Goal: Transaction & Acquisition: Purchase product/service

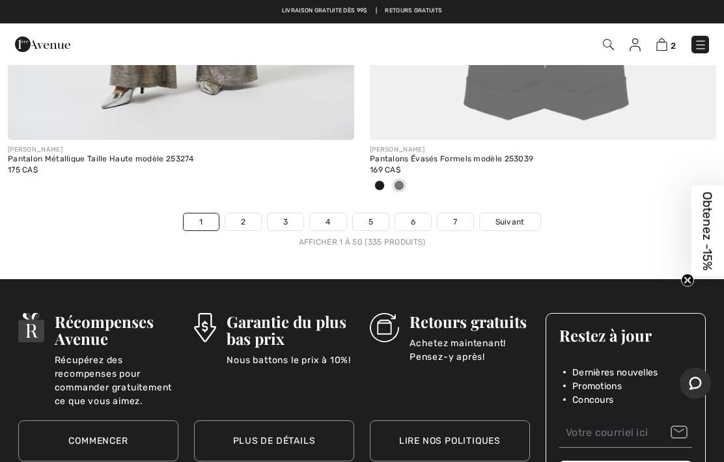
scroll to position [15112, 0]
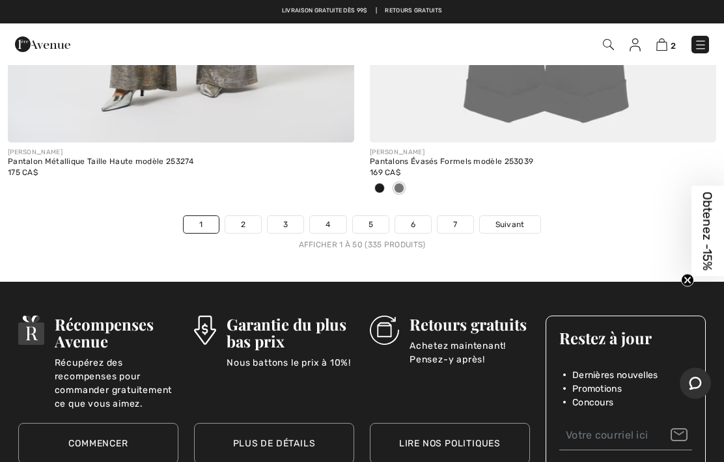
click at [242, 216] on link "2" at bounding box center [243, 224] width 36 height 17
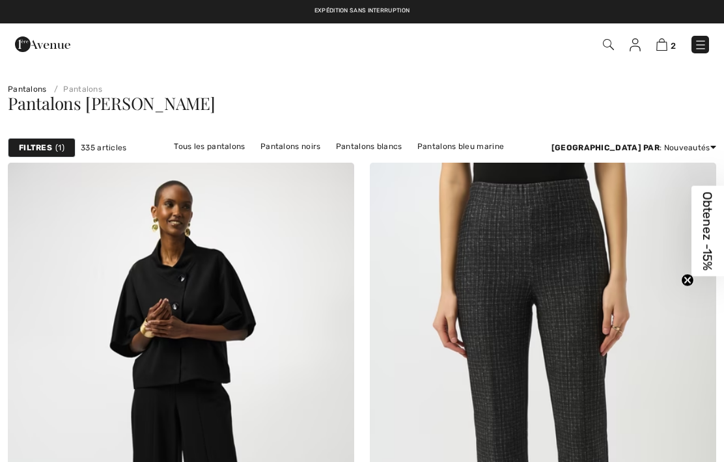
checkbox input "true"
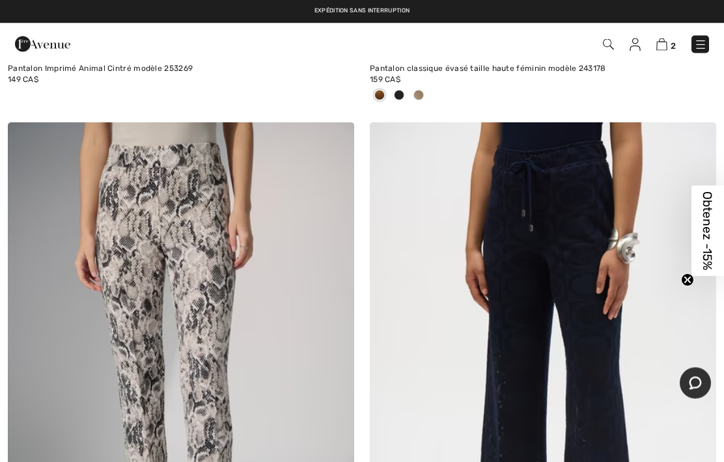
scroll to position [9632, 0]
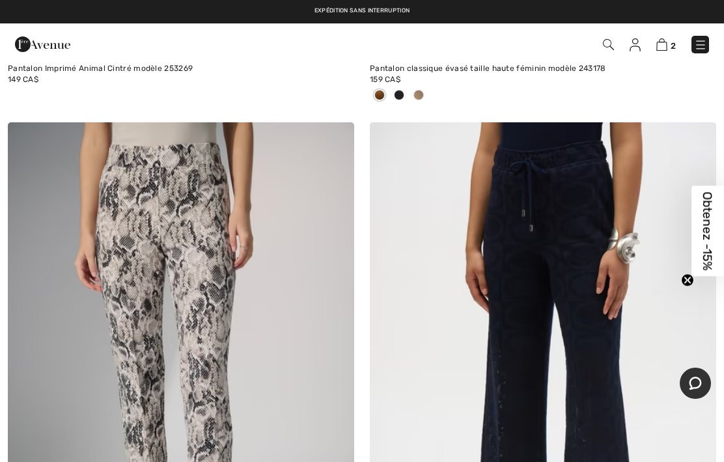
click at [598, 171] on img at bounding box center [543, 382] width 346 height 520
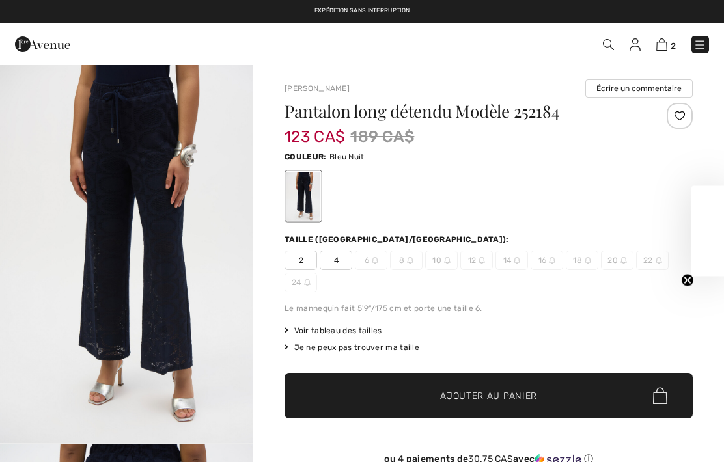
checkbox input "true"
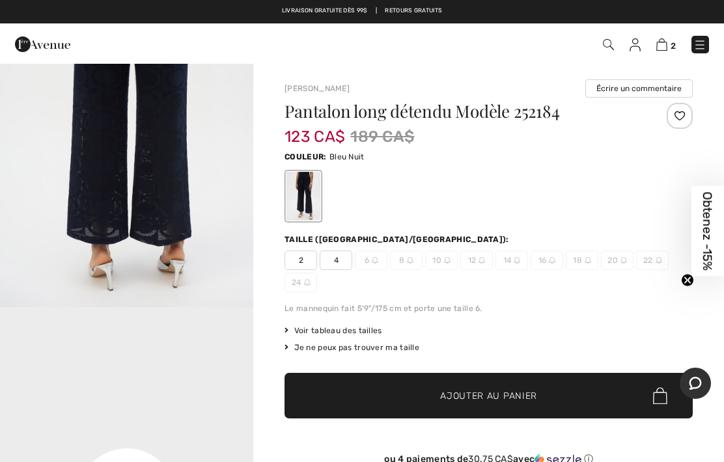
scroll to position [477, 0]
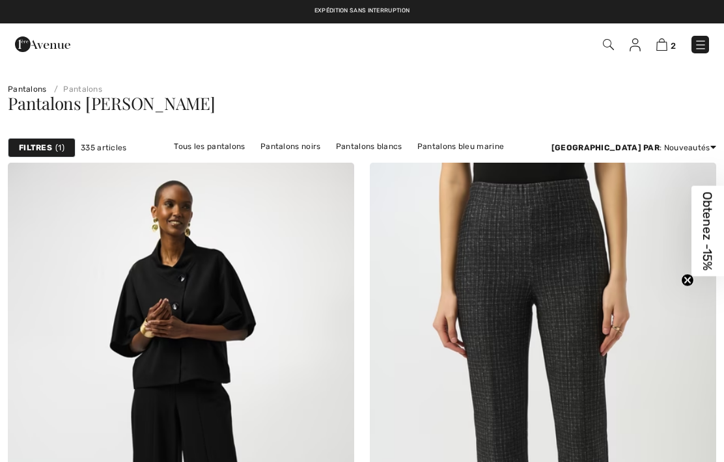
checkbox input "true"
click at [664, 50] on img at bounding box center [661, 44] width 11 height 12
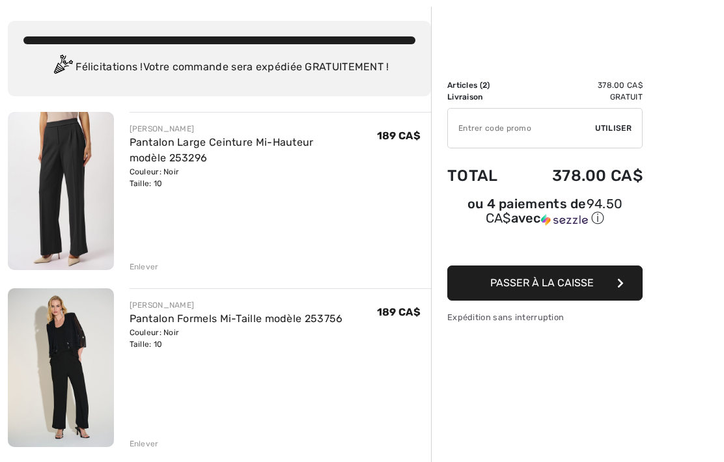
scroll to position [66, 0]
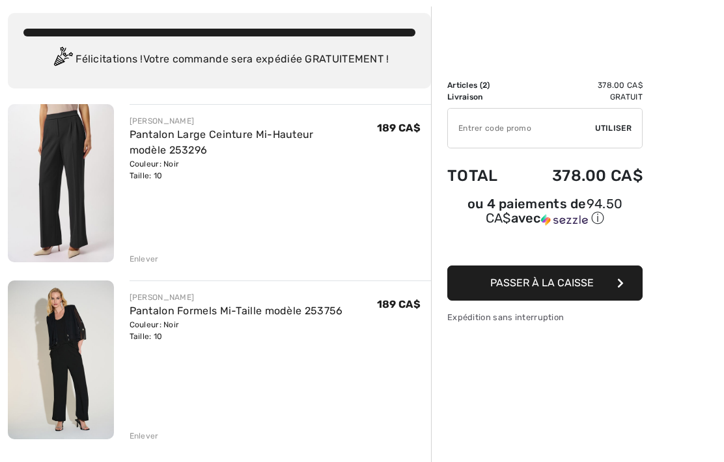
click at [158, 315] on link "Pantalon Formels Mi-Taille modèle 253756" at bounding box center [237, 311] width 214 height 12
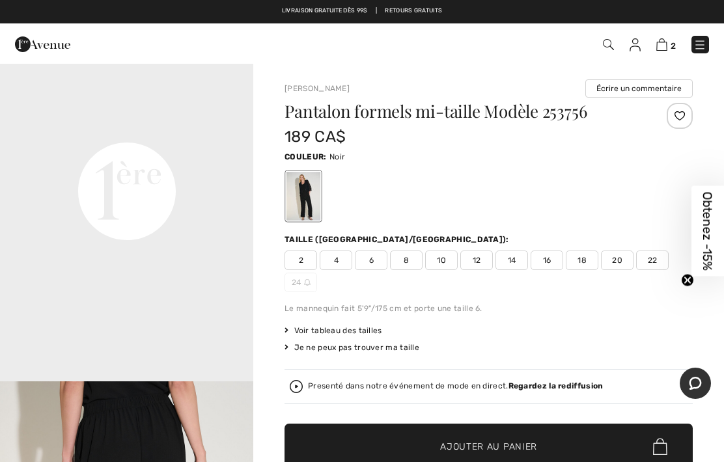
scroll to position [828, 0]
click at [334, 386] on div "Presenté dans notre événement de mode en direct. Regardez la rediffusion" at bounding box center [455, 386] width 295 height 8
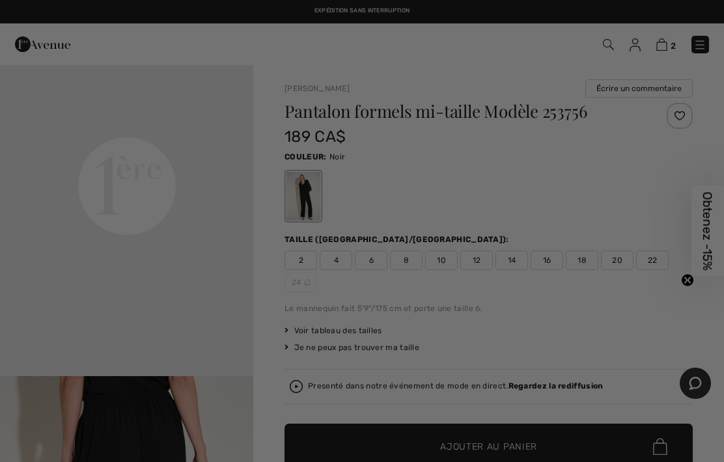
scroll to position [0, 0]
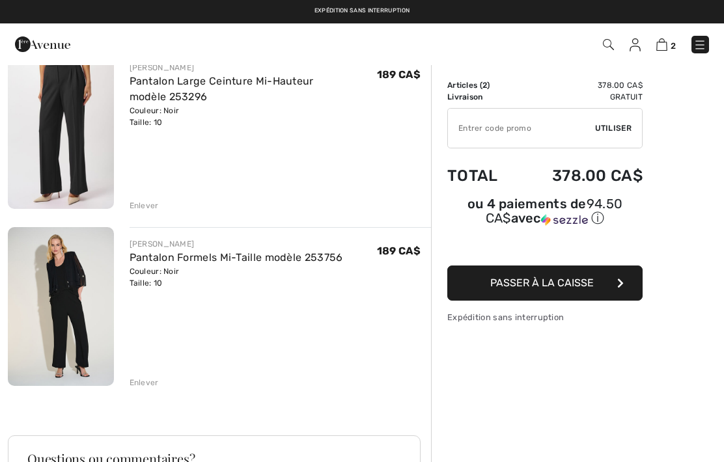
click at [154, 260] on link "Pantalon Formels Mi-Taille modèle 253756" at bounding box center [237, 257] width 214 height 12
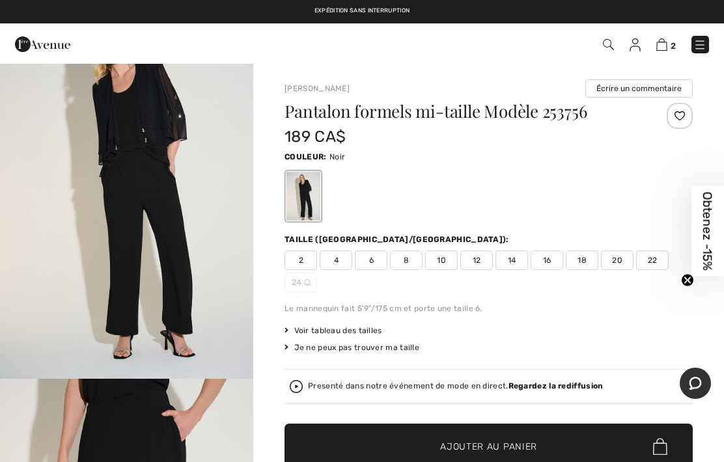
click at [475, 262] on span "12" at bounding box center [476, 261] width 33 height 20
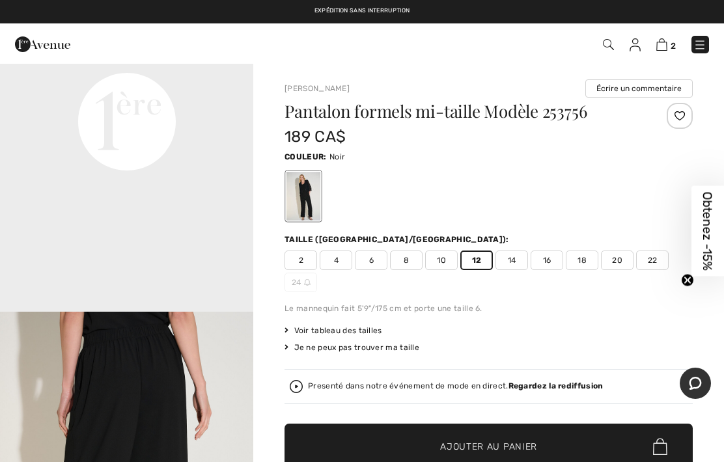
scroll to position [893, 0]
click at [375, 444] on span "✔ Ajouté au panier Ajouter au panier" at bounding box center [489, 447] width 408 height 46
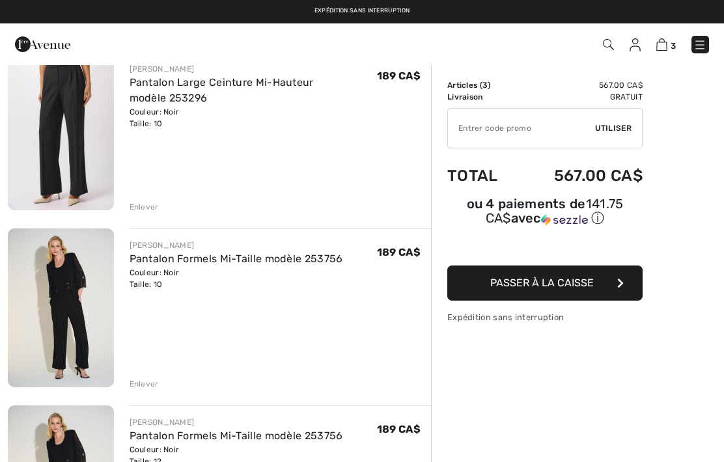
scroll to position [118, 0]
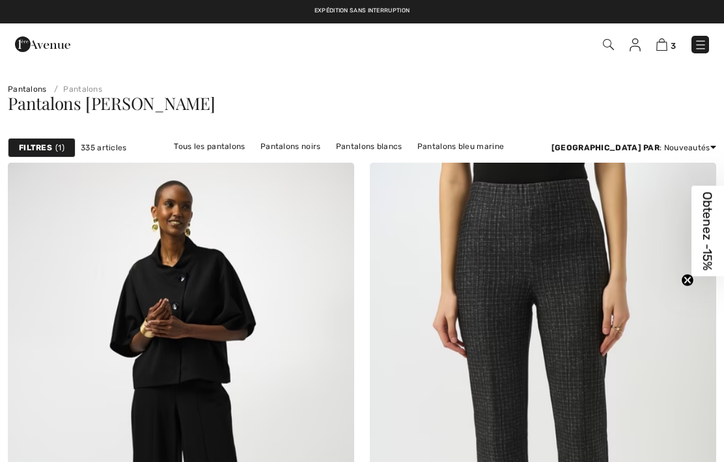
checkbox input "true"
click at [176, 148] on link "Tous les pantalons" at bounding box center [209, 146] width 84 height 17
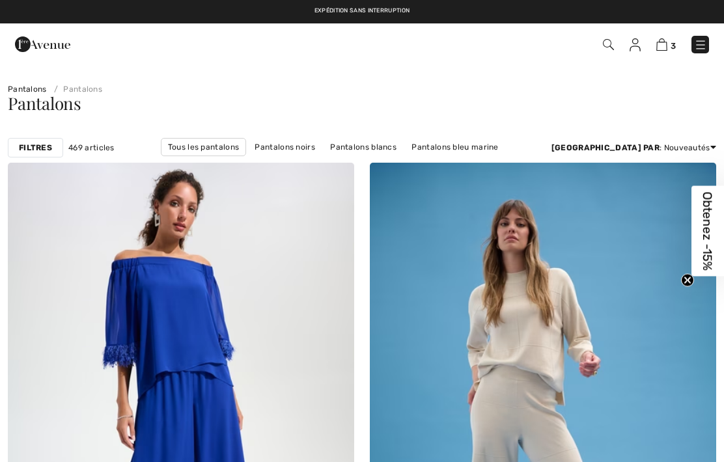
checkbox input "true"
click at [32, 152] on strong "Filtres" at bounding box center [35, 148] width 33 height 12
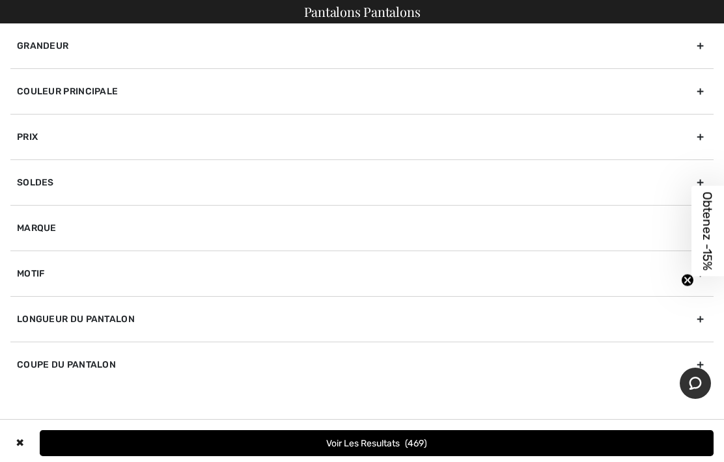
click at [40, 99] on div "Couleur Principale" at bounding box center [361, 91] width 703 height 46
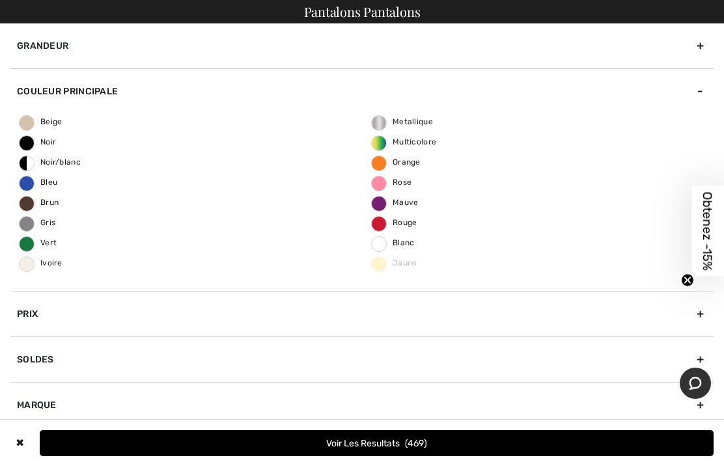
click at [36, 145] on span "Noir" at bounding box center [38, 141] width 36 height 9
click at [0, 0] on input "Noir" at bounding box center [0, 0] width 0 height 0
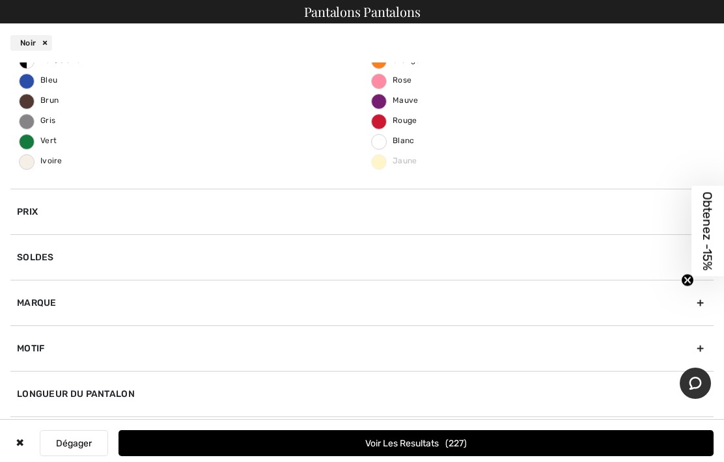
click at [35, 305] on div "Marque" at bounding box center [361, 303] width 703 height 46
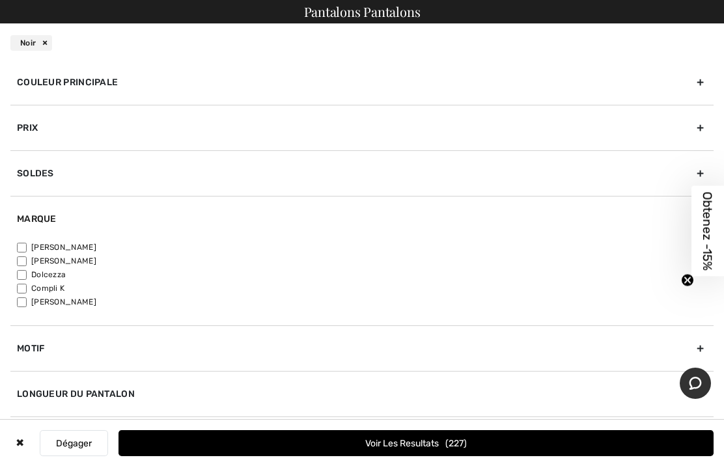
scroll to position [49, 0]
click at [27, 288] on input"] "Compli K" at bounding box center [22, 289] width 10 height 10
checkbox input"] "true"
click at [311, 448] on button "Voir les resultats 11" at bounding box center [416, 443] width 595 height 26
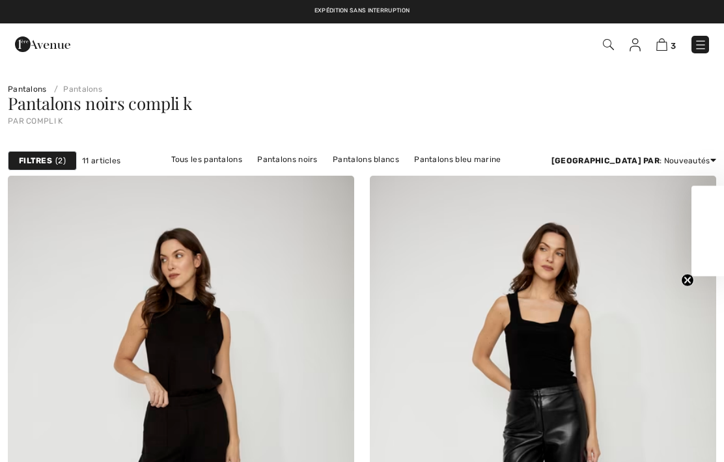
checkbox input "true"
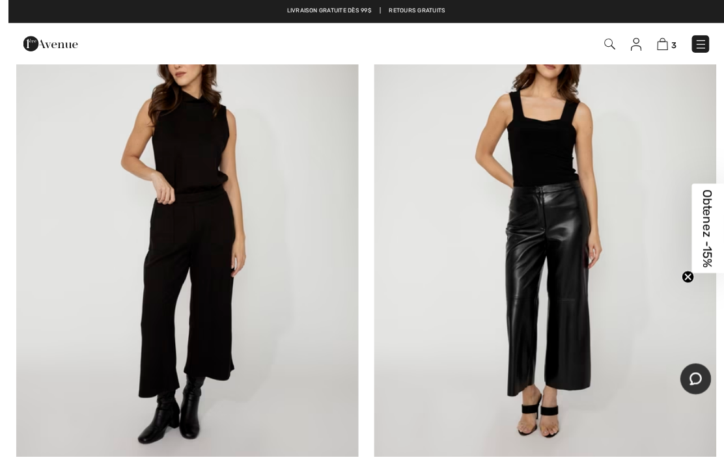
scroll to position [201, 0]
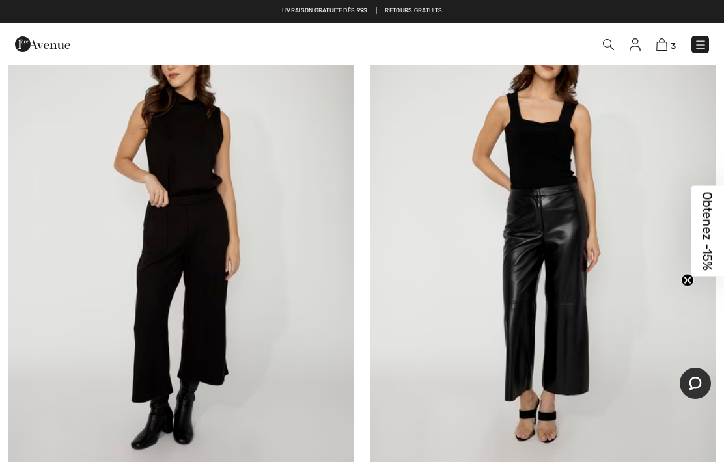
click at [116, 289] on img at bounding box center [181, 235] width 346 height 520
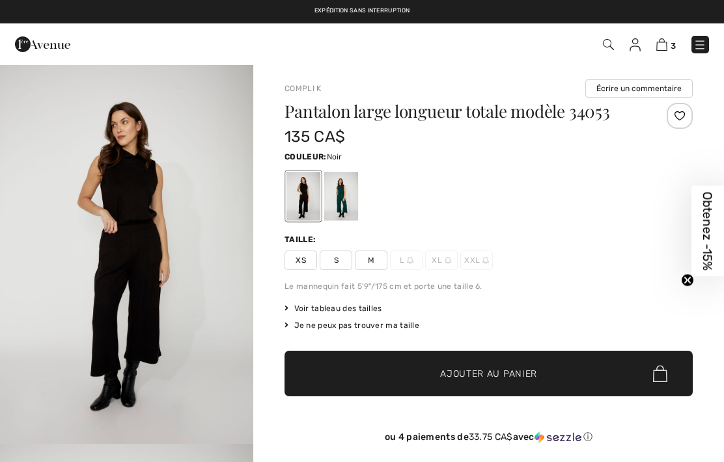
checkbox input "true"
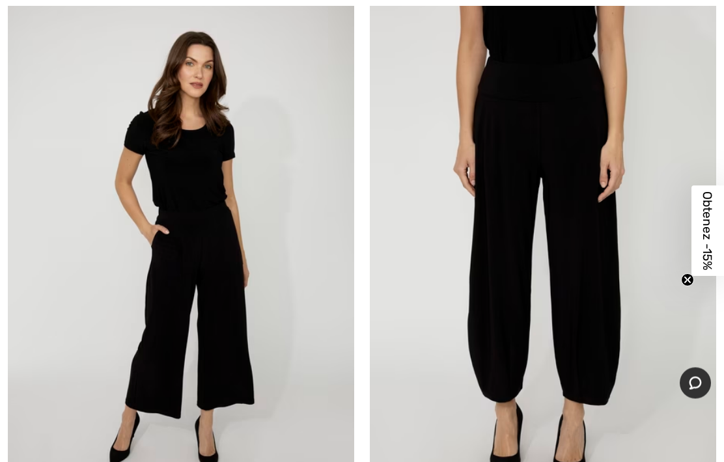
scroll to position [777, 0]
click at [158, 311] on img at bounding box center [181, 251] width 346 height 520
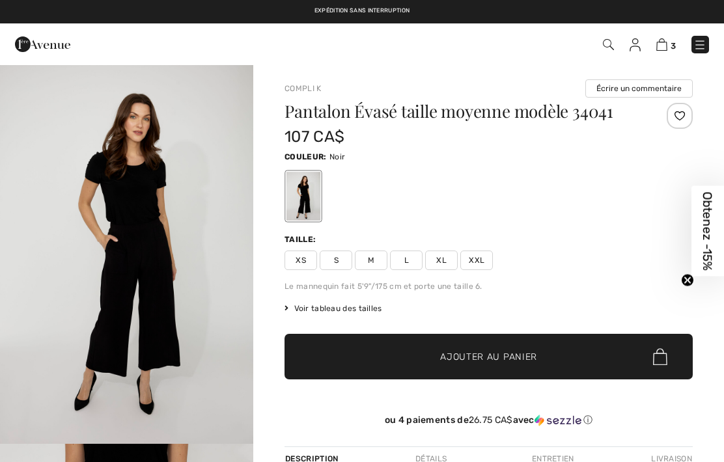
checkbox input "true"
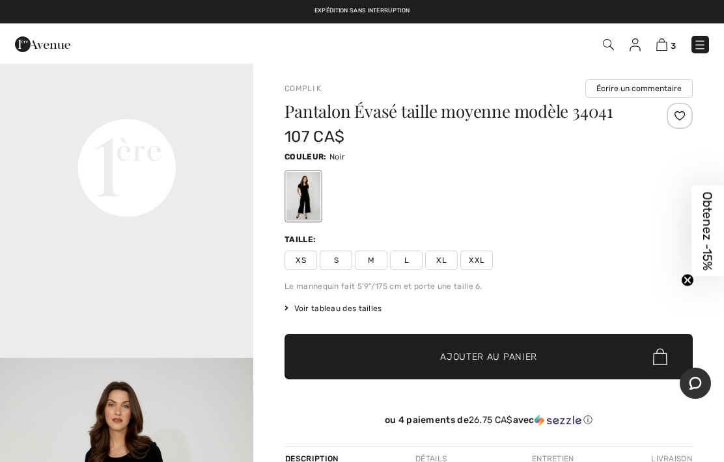
scroll to position [842, 0]
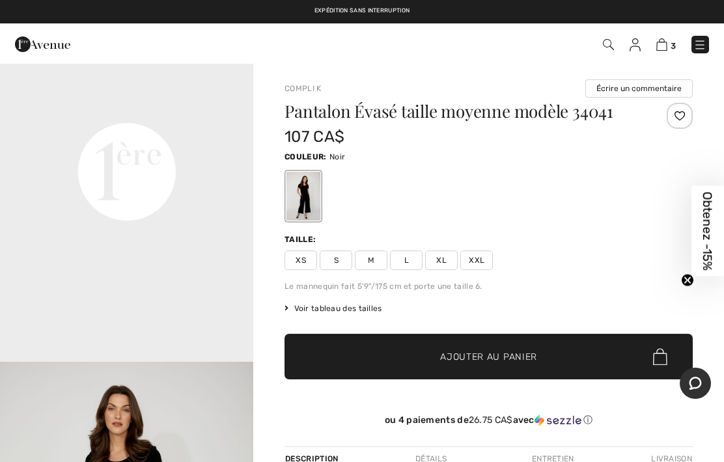
click at [315, 313] on span "Voir tableau des tailles" at bounding box center [334, 309] width 98 height 12
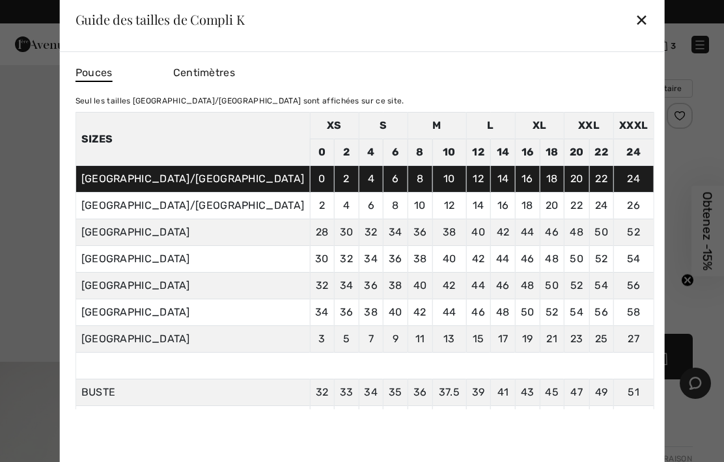
scroll to position [0, 0]
click at [635, 19] on div "✕" at bounding box center [642, 19] width 14 height 27
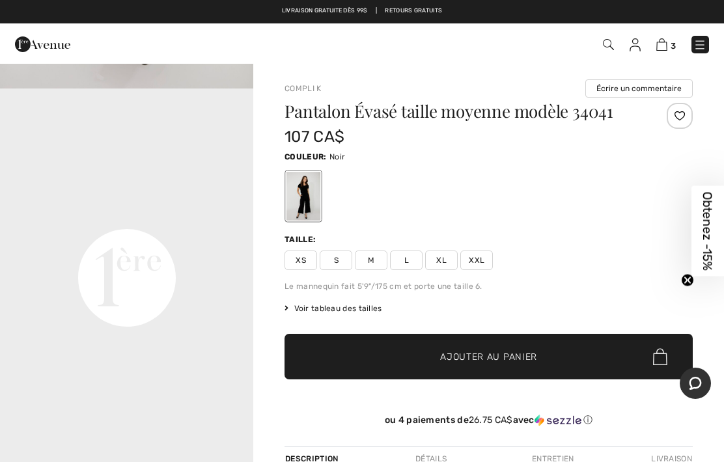
scroll to position [714, 0]
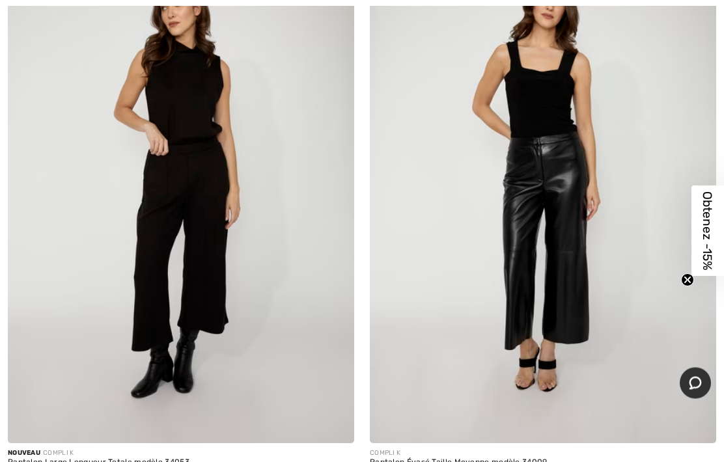
scroll to position [252, 0]
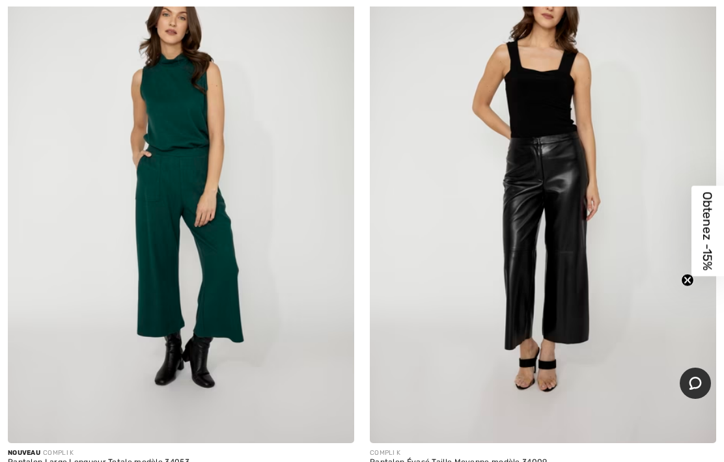
click at [126, 269] on img at bounding box center [181, 184] width 346 height 520
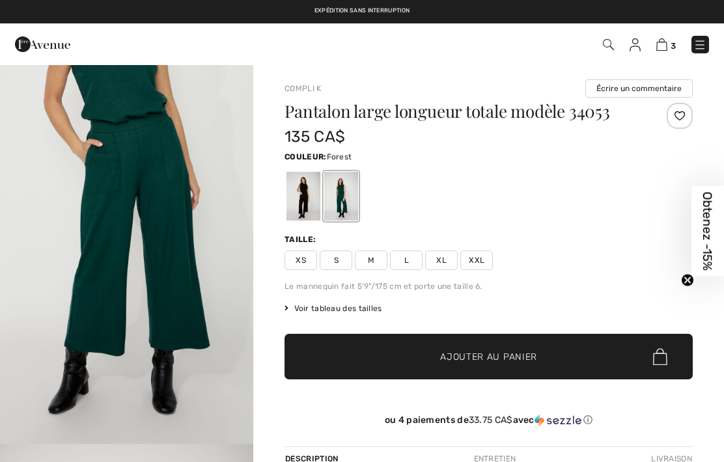
checkbox input "true"
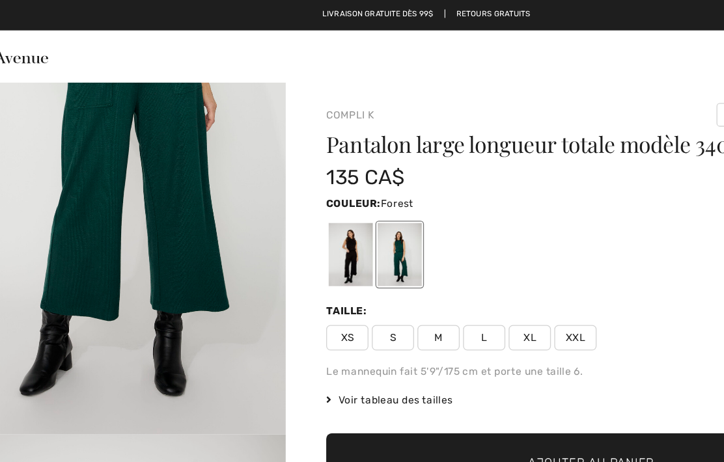
scroll to position [3, 0]
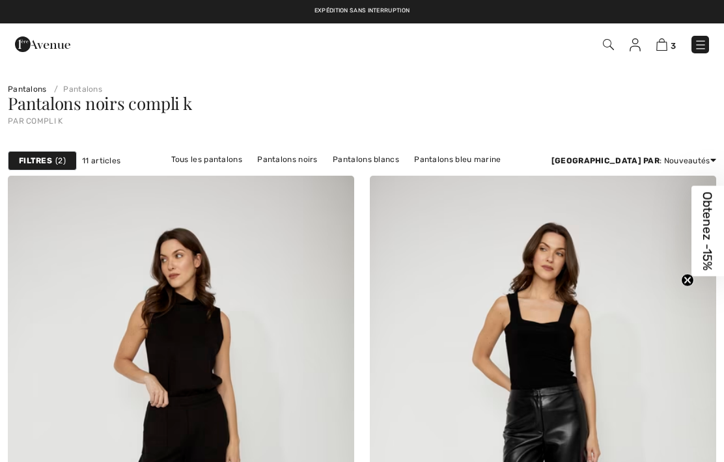
checkbox input "true"
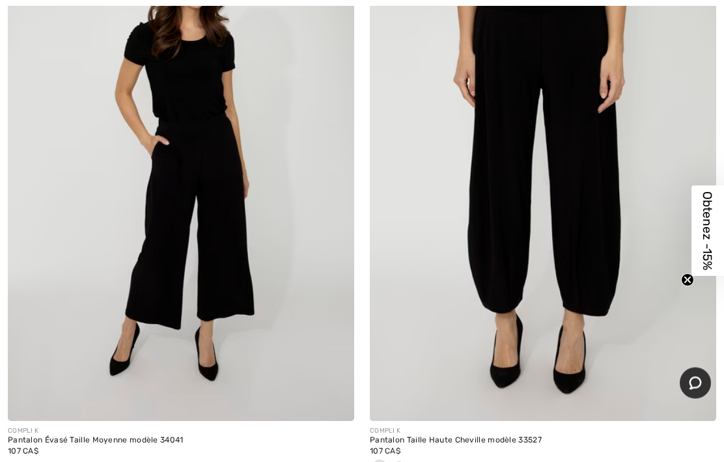
scroll to position [866, 0]
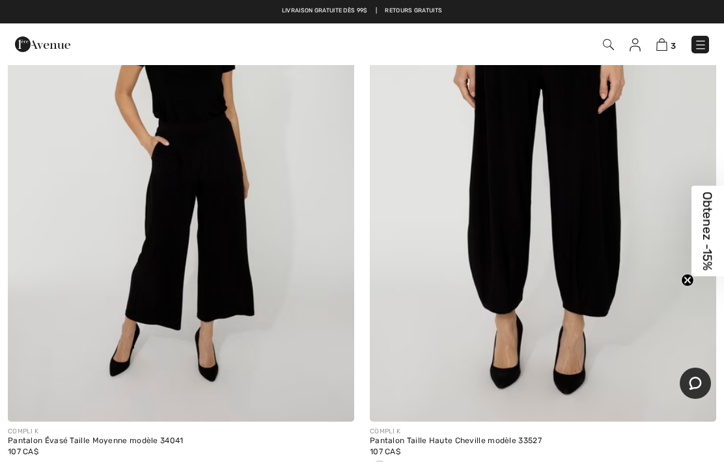
click at [92, 360] on img at bounding box center [181, 162] width 346 height 520
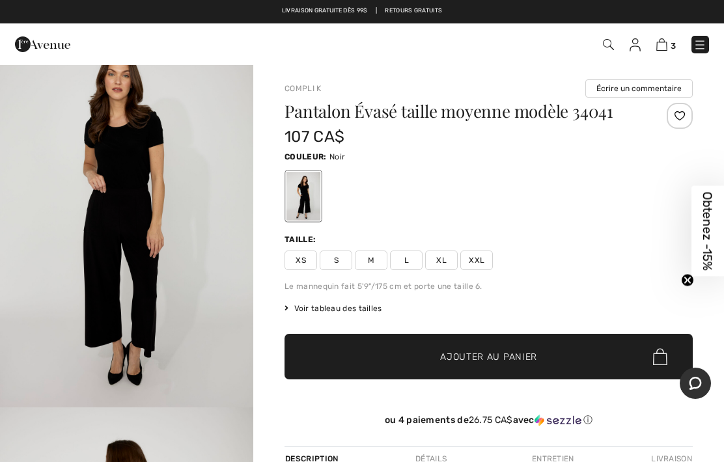
scroll to position [1212, 0]
click at [363, 260] on span "M" at bounding box center [371, 261] width 33 height 20
click at [433, 358] on span "✔ Ajouté au panier" at bounding box center [469, 357] width 102 height 14
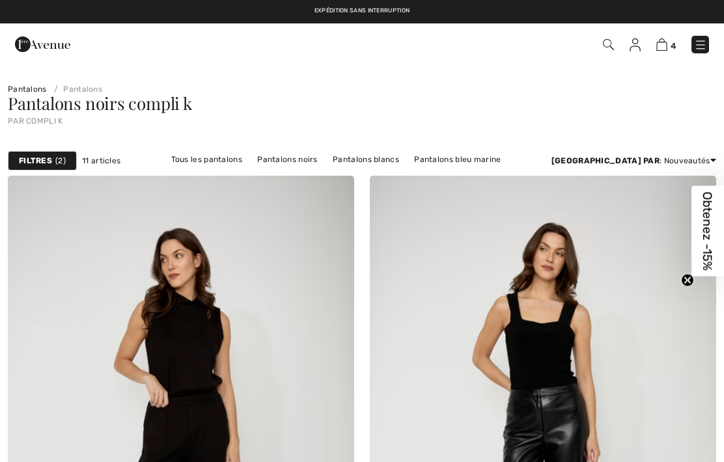
checkbox input "true"
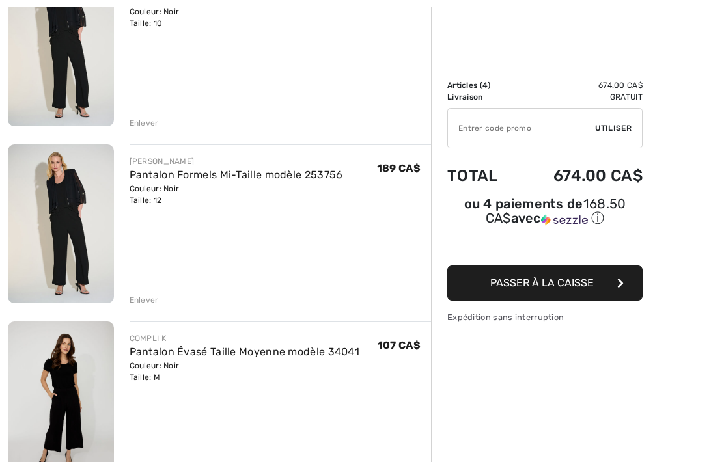
scroll to position [392, 0]
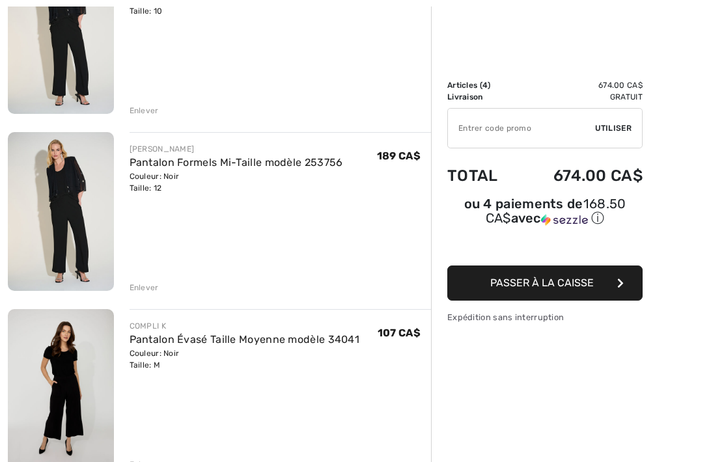
click at [143, 462] on div "Enlever" at bounding box center [144, 465] width 29 height 12
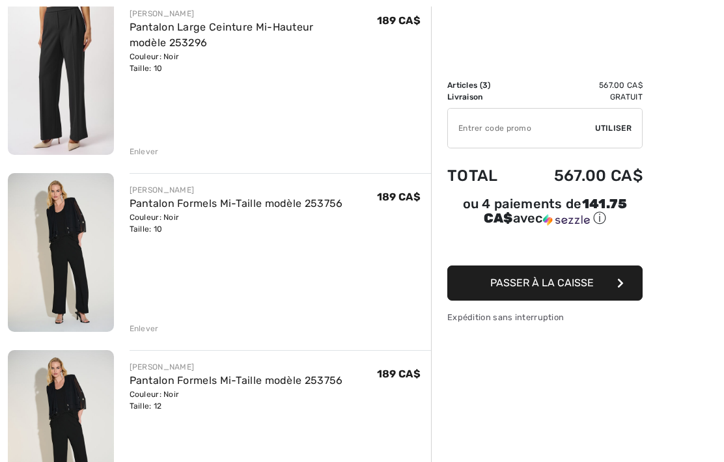
scroll to position [182, 0]
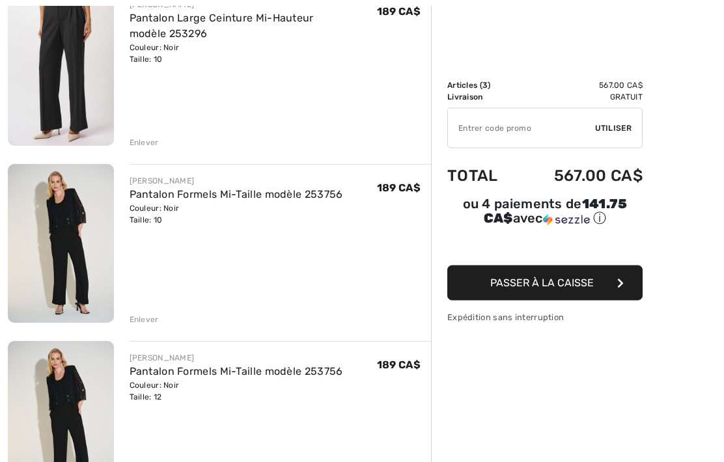
click at [203, 373] on link "Pantalon Formels Mi-Taille modèle 253756" at bounding box center [237, 372] width 214 height 12
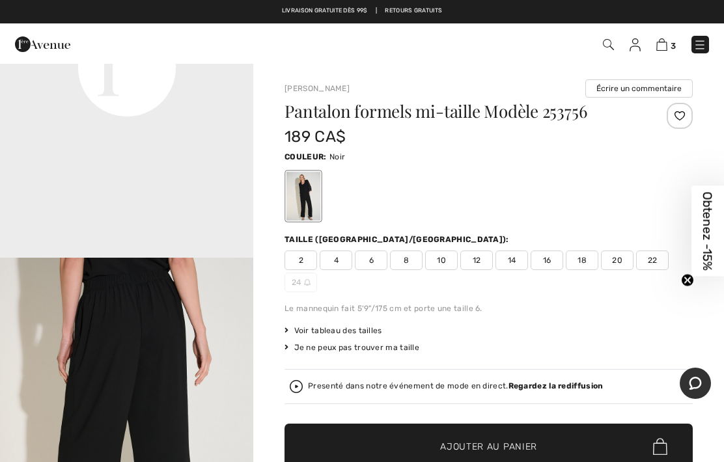
scroll to position [954, 0]
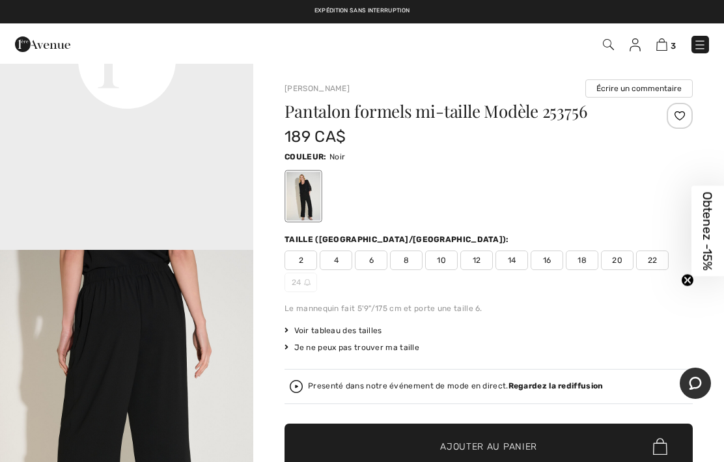
click at [335, 391] on div "Presenté dans notre événement de mode en direct. Regardez la rediffusion" at bounding box center [455, 386] width 295 height 8
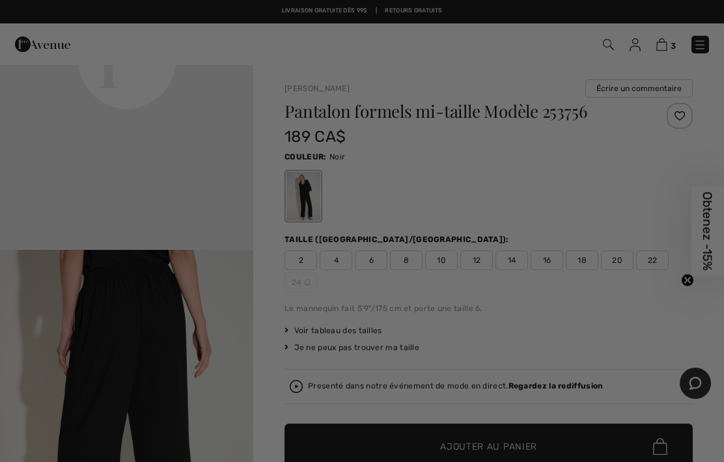
scroll to position [0, 0]
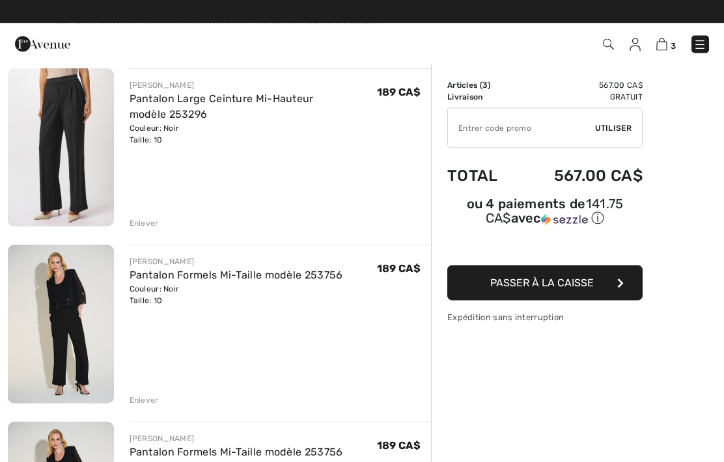
scroll to position [102, 0]
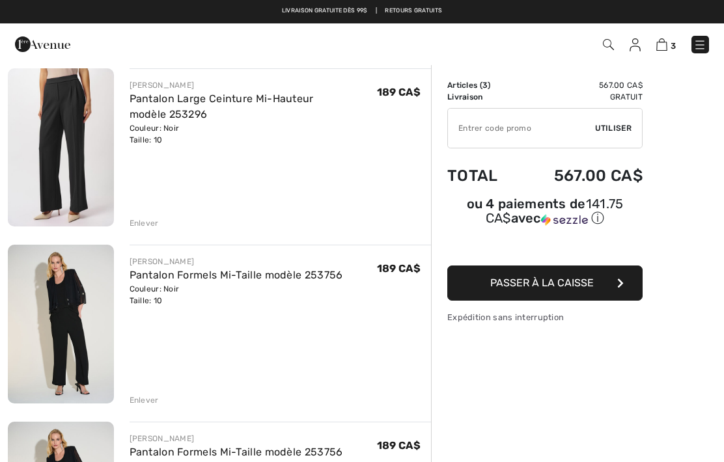
click at [462, 132] on input "TEXT" at bounding box center [521, 128] width 147 height 39
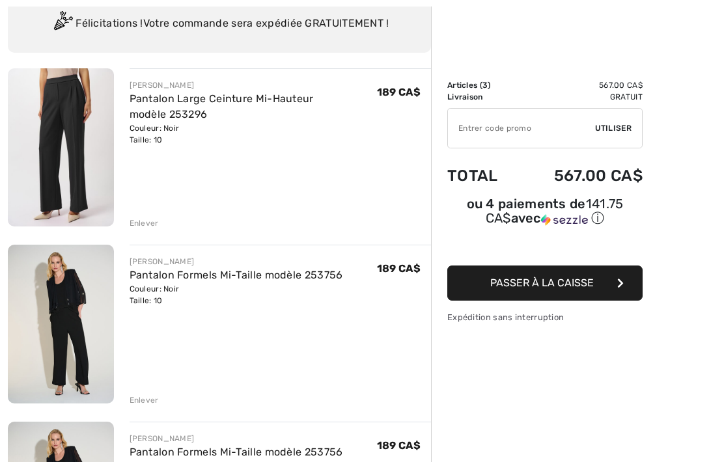
scroll to position [102, 0]
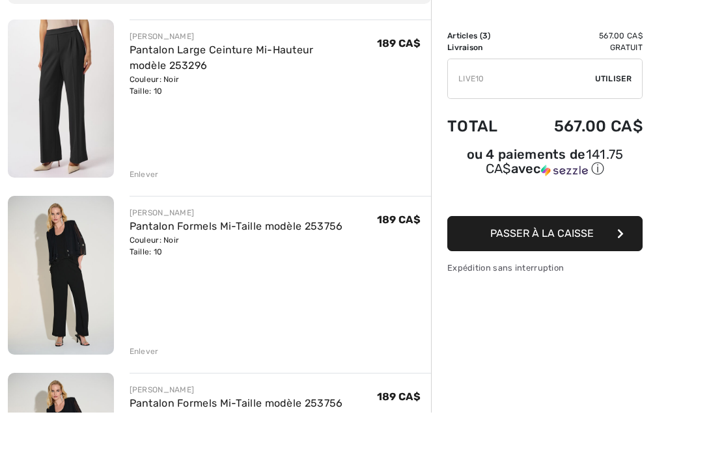
type input "LIVE10"
click at [612, 122] on span "Utiliser" at bounding box center [613, 128] width 36 height 12
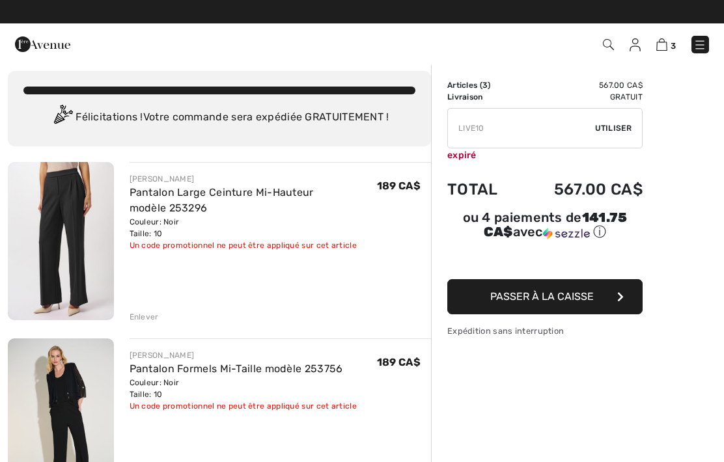
scroll to position [3, 0]
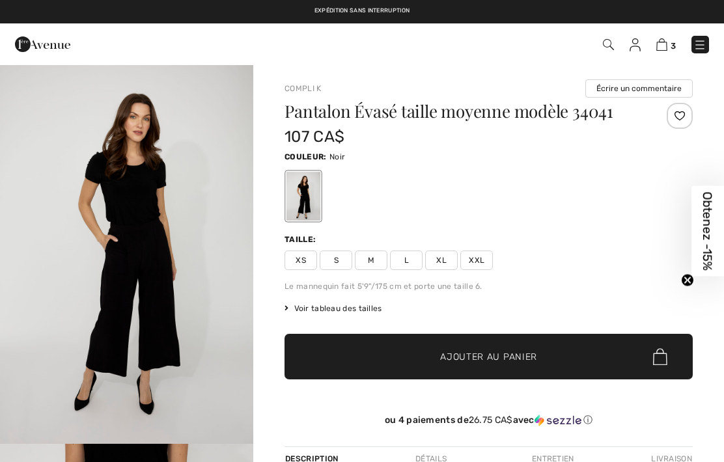
checkbox input "true"
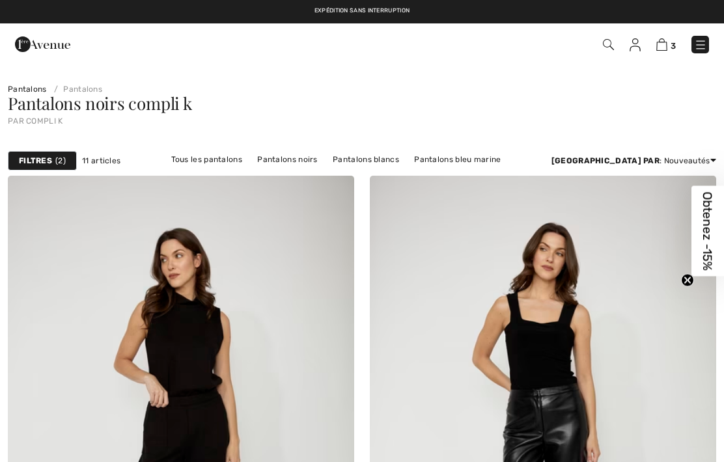
checkbox input "true"
click at [290, 168] on link "Pantalons [PERSON_NAME]" at bounding box center [230, 176] width 119 height 17
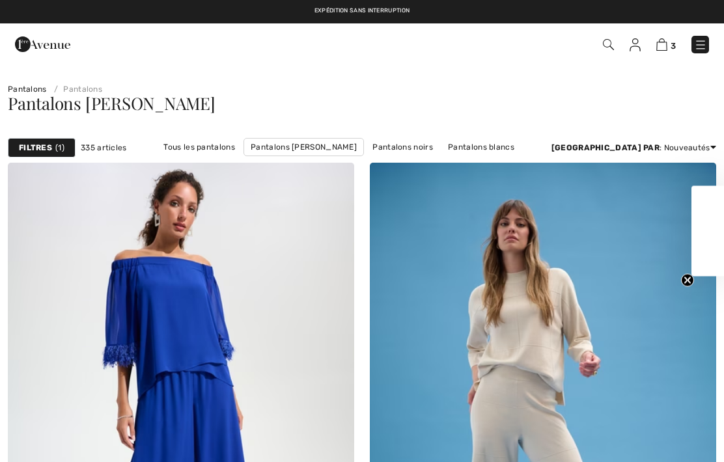
checkbox input "true"
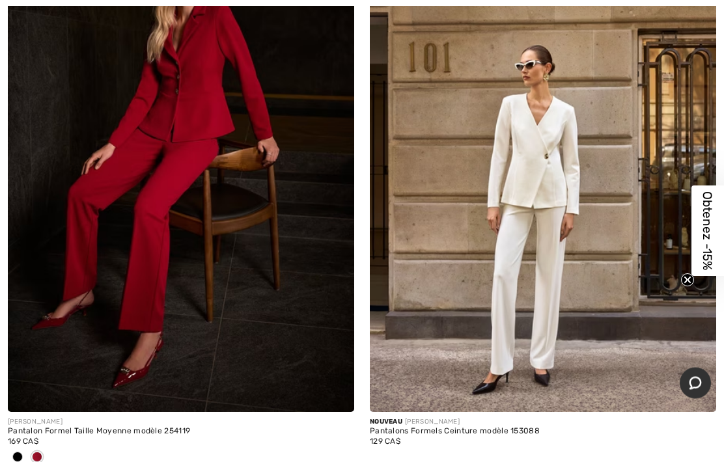
scroll to position [1434, 0]
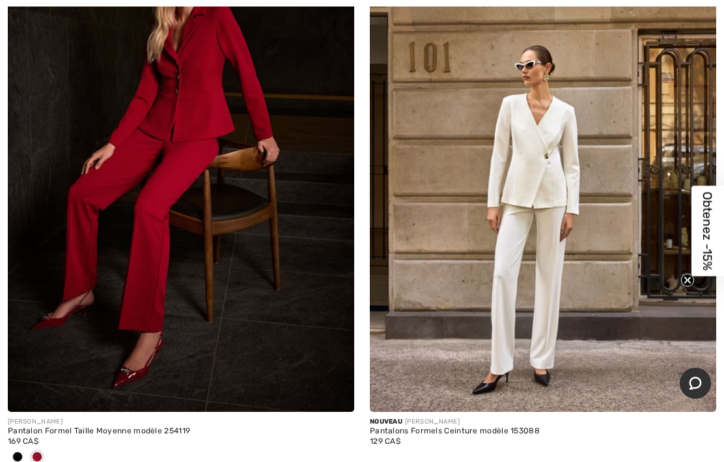
click at [49, 433] on div "Pantalon Formel Taille Moyenne modèle 254119" at bounding box center [181, 431] width 346 height 9
click at [64, 332] on img at bounding box center [181, 153] width 346 height 520
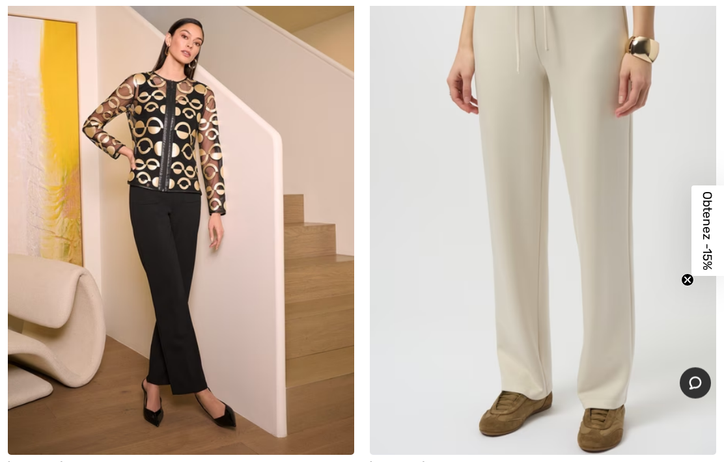
scroll to position [5630, 0]
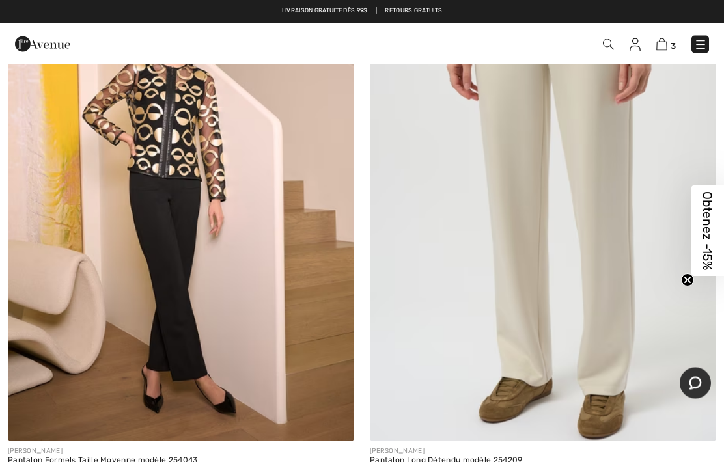
scroll to position [5635, 0]
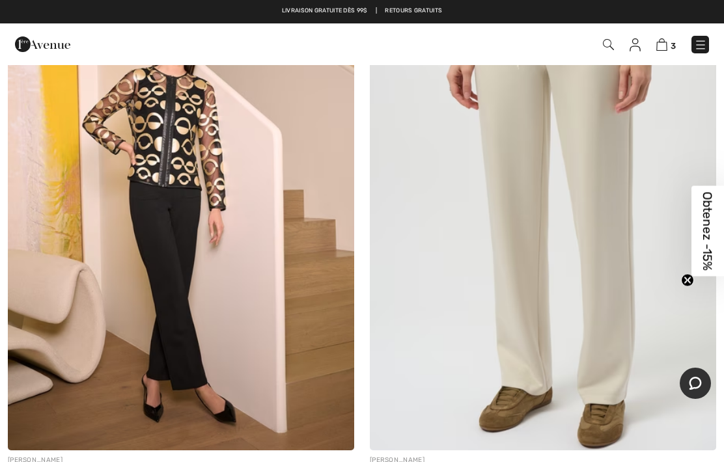
click at [131, 207] on img at bounding box center [181, 191] width 346 height 520
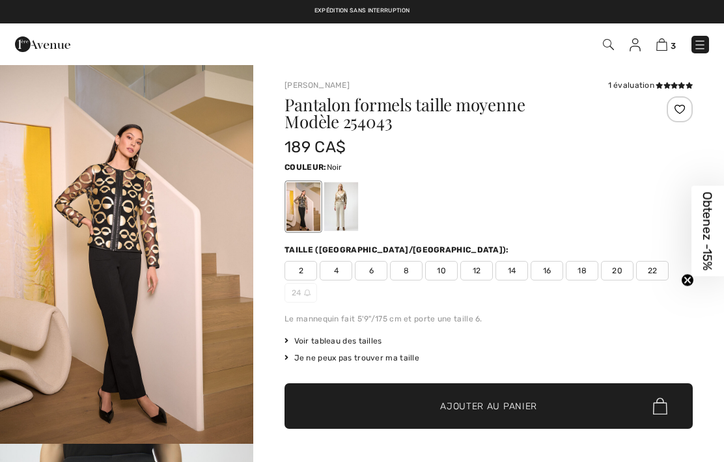
checkbox input "true"
click at [337, 214] on div at bounding box center [341, 206] width 34 height 49
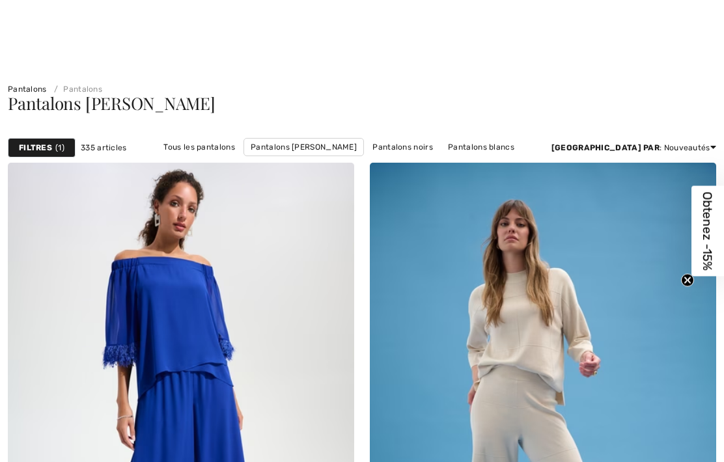
checkbox input "true"
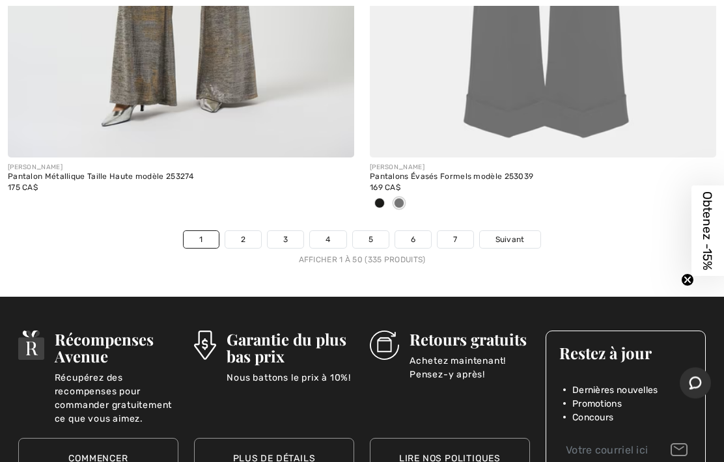
scroll to position [15097, 0]
click at [250, 231] on link "2" at bounding box center [243, 239] width 36 height 17
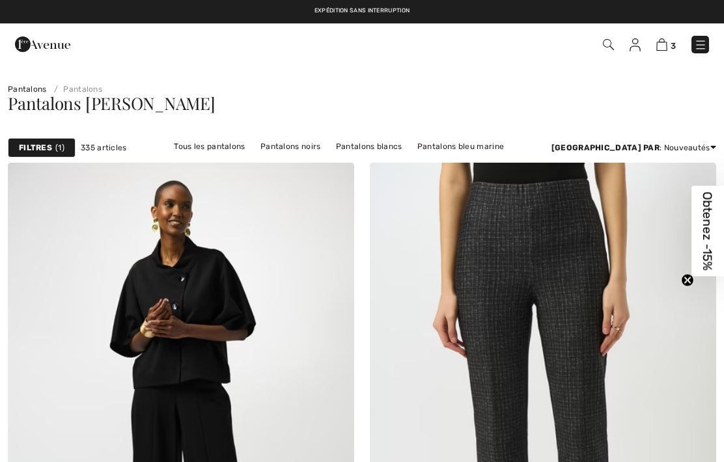
checkbox input "true"
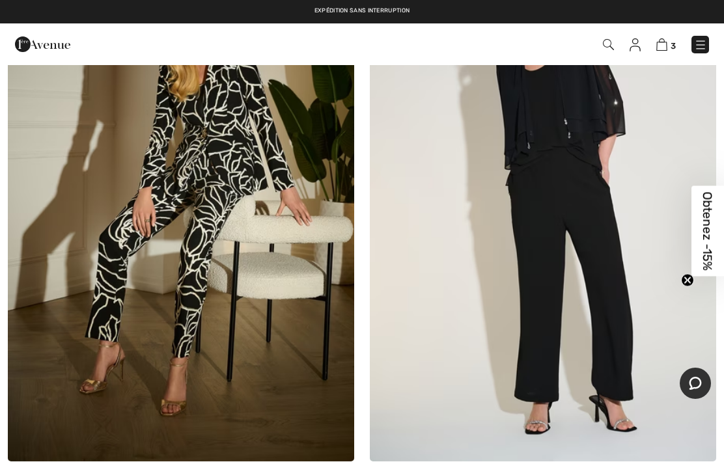
scroll to position [8656, 0]
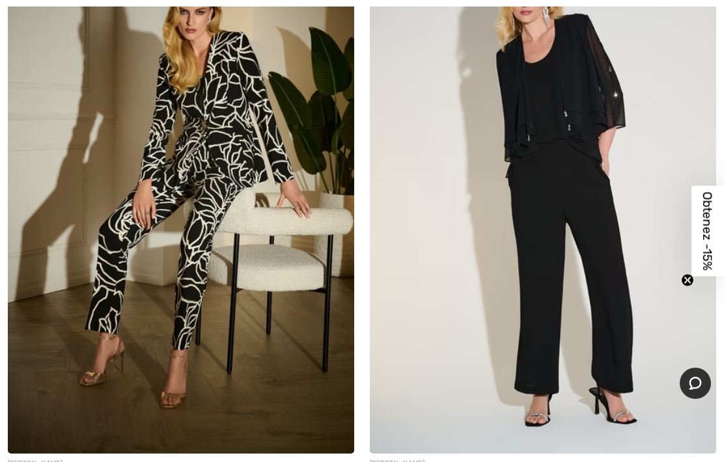
click at [493, 251] on img at bounding box center [543, 194] width 346 height 520
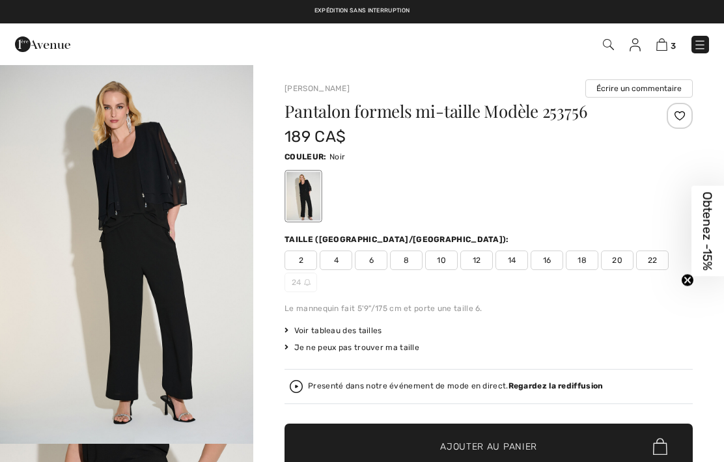
checkbox input "true"
click at [662, 51] on img at bounding box center [661, 44] width 11 height 12
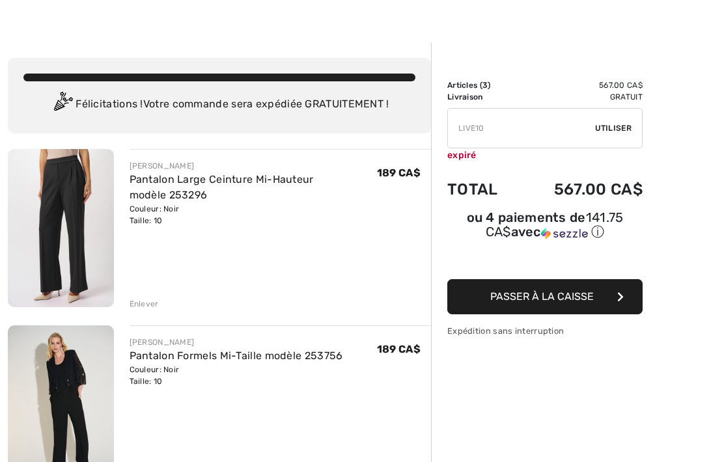
scroll to position [25, 0]
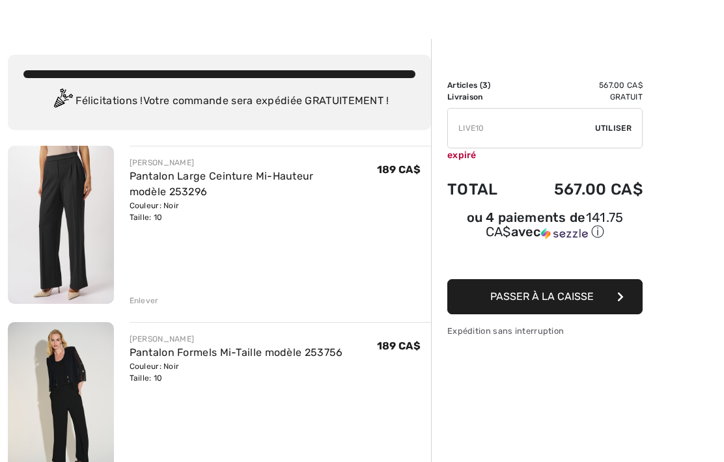
click at [525, 302] on span "Passer à la caisse" at bounding box center [542, 296] width 104 height 12
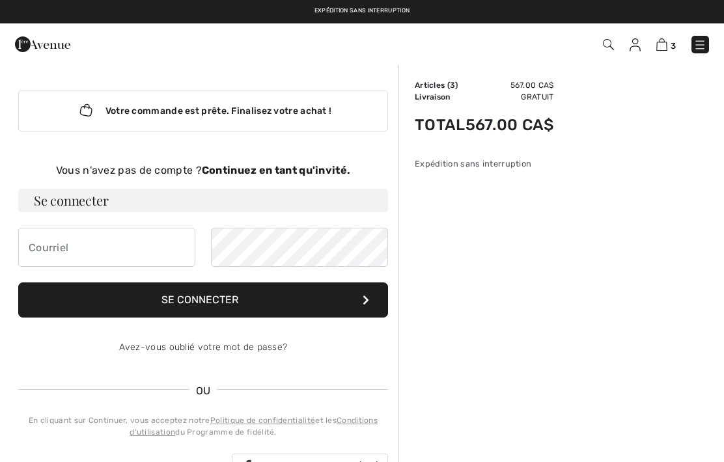
click at [251, 176] on div "Vous n'avez pas de compte ? Continuez en tant qu'invité." at bounding box center [203, 171] width 370 height 16
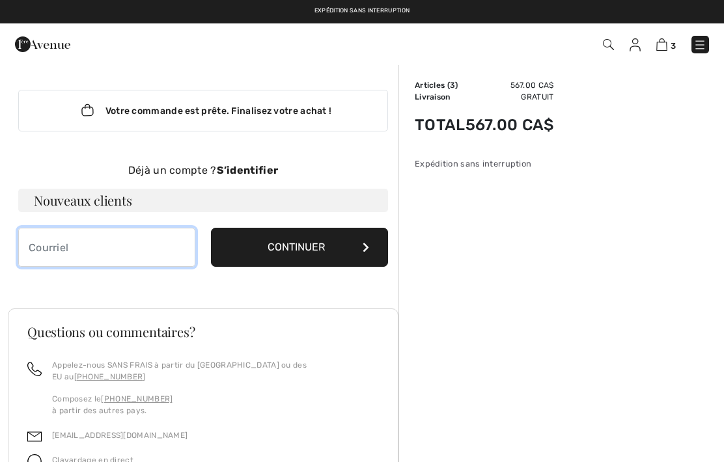
click at [43, 249] on input "email" at bounding box center [106, 247] width 177 height 39
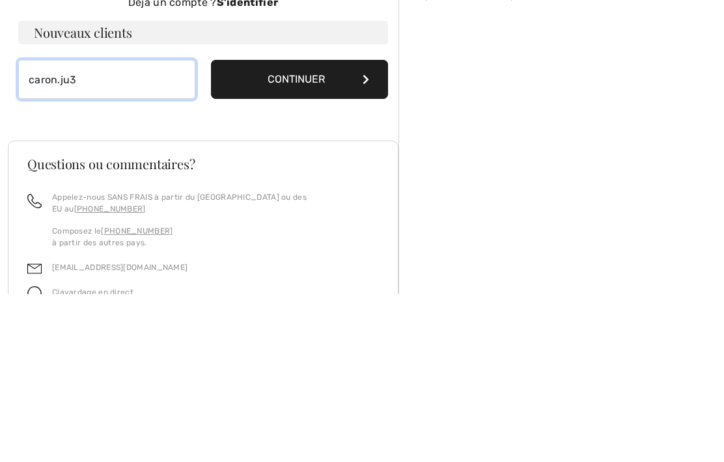
type input "caron.ju30"
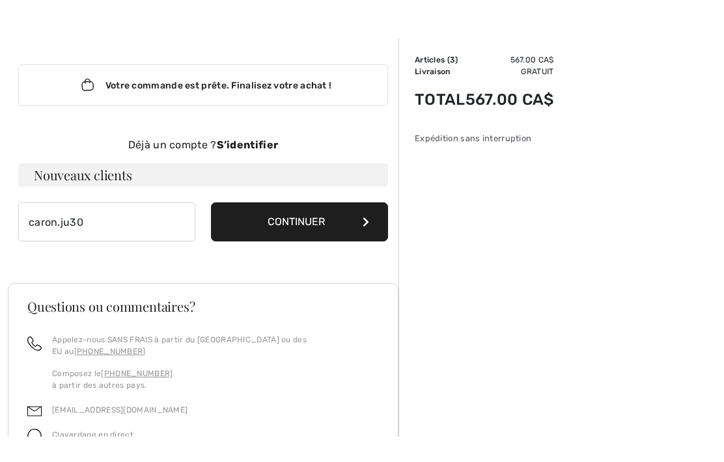
click at [236, 164] on strong "S’identifier" at bounding box center [248, 170] width 62 height 12
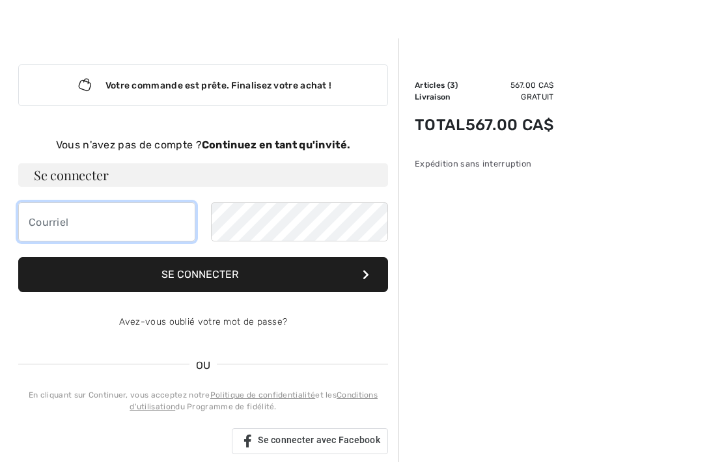
click at [40, 228] on input "email" at bounding box center [106, 222] width 177 height 39
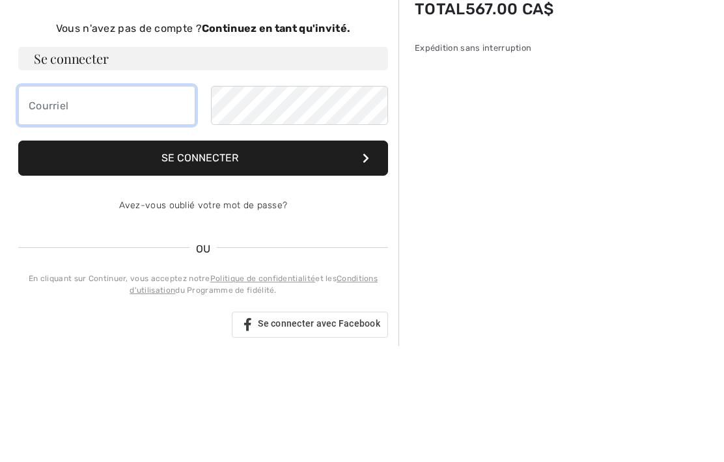
type input "[PERSON_NAME][EMAIL_ADDRESS][DOMAIN_NAME]"
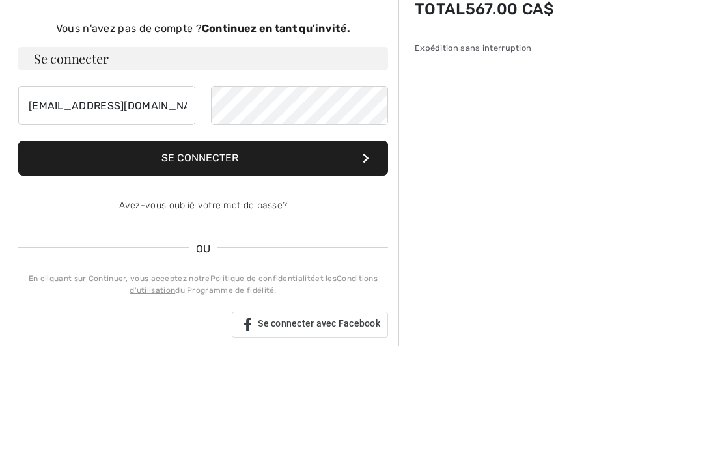
click at [179, 257] on button "Se connecter" at bounding box center [203, 274] width 370 height 35
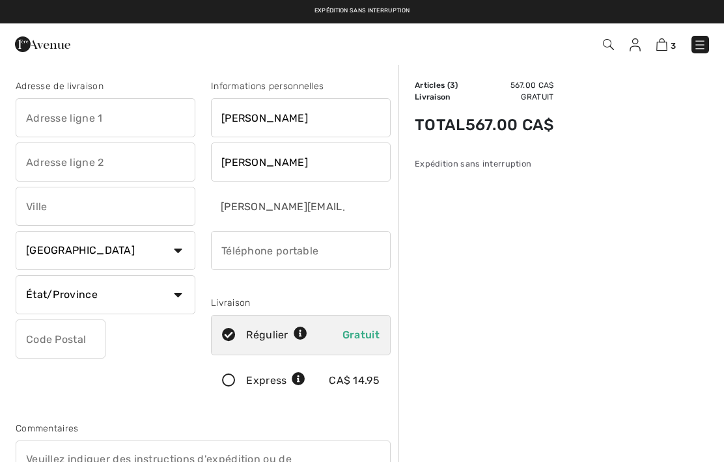
click at [120, 63] on div "3 Commander" at bounding box center [362, 44] width 724 height 42
click at [33, 124] on input "text" at bounding box center [106, 117] width 180 height 39
type input "[STREET_ADDRESS]"
type input "Lévis"
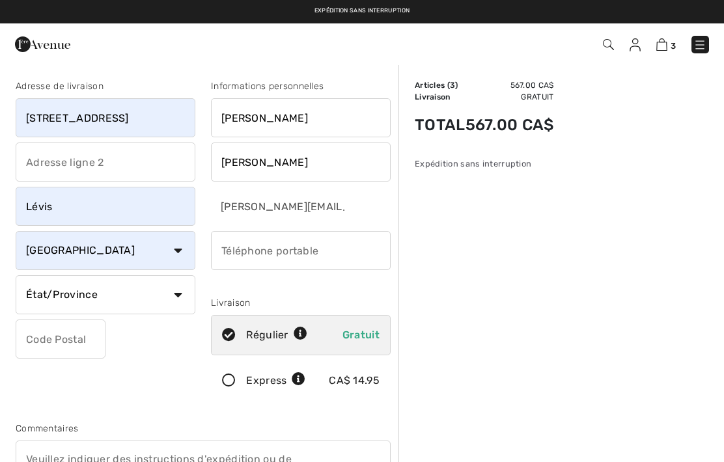
select select "QC"
type input "G6W0K4"
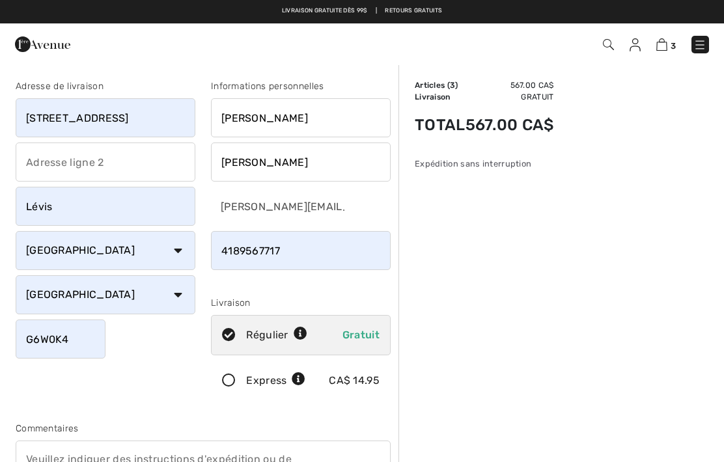
click at [292, 251] on input "phone" at bounding box center [301, 250] width 180 height 39
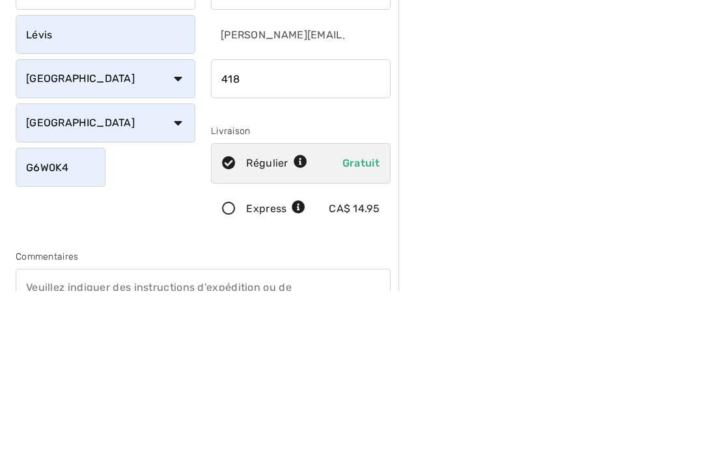
scroll to position [172, 0]
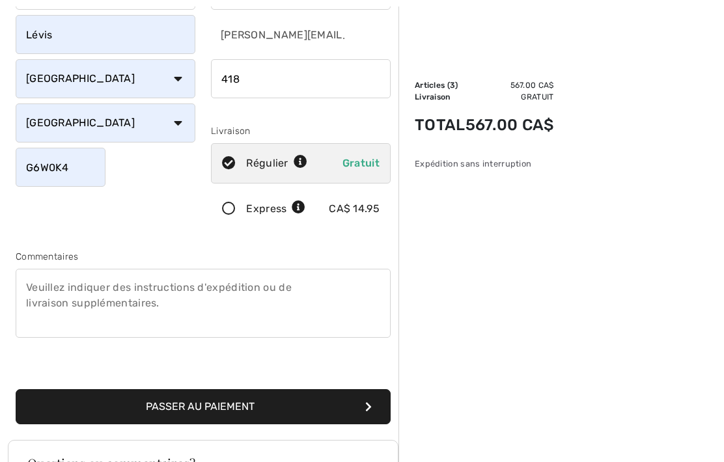
click at [257, 89] on input "phone" at bounding box center [301, 78] width 180 height 39
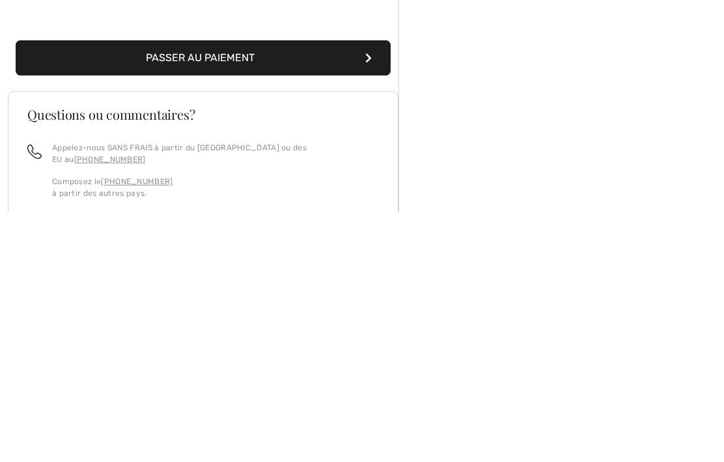
scroll to position [305, 0]
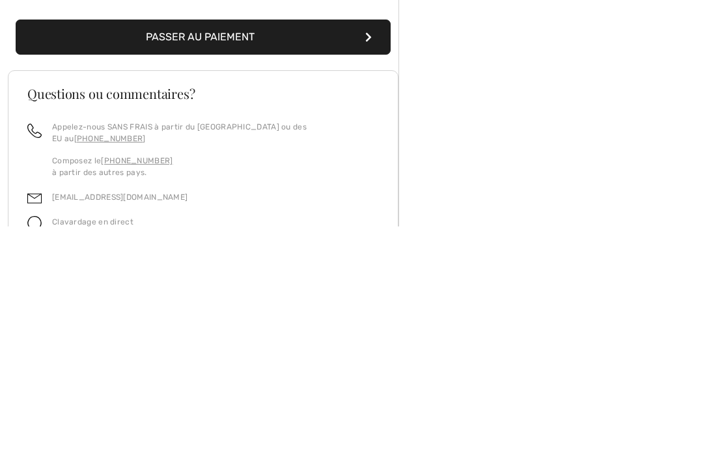
type input "4188394309"
click at [202, 256] on button "Passer au paiement" at bounding box center [203, 273] width 375 height 35
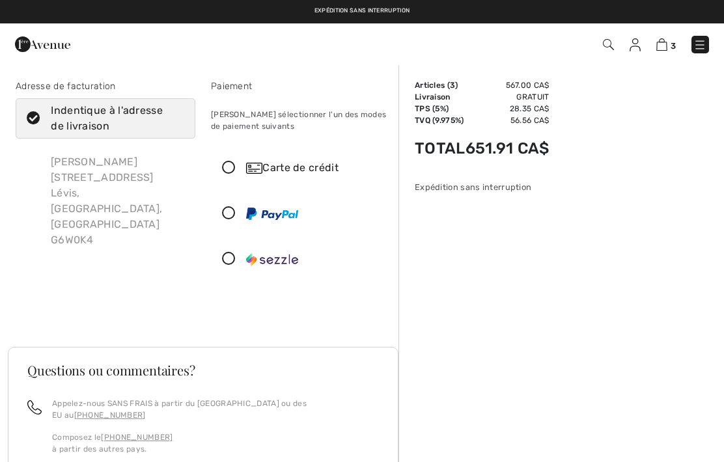
click at [10, 263] on div "Adresse de facturation Indentique à l'adresse de livraison [PERSON_NAME] [STREE…" at bounding box center [105, 181] width 195 height 205
click at [237, 169] on icon at bounding box center [229, 168] width 35 height 14
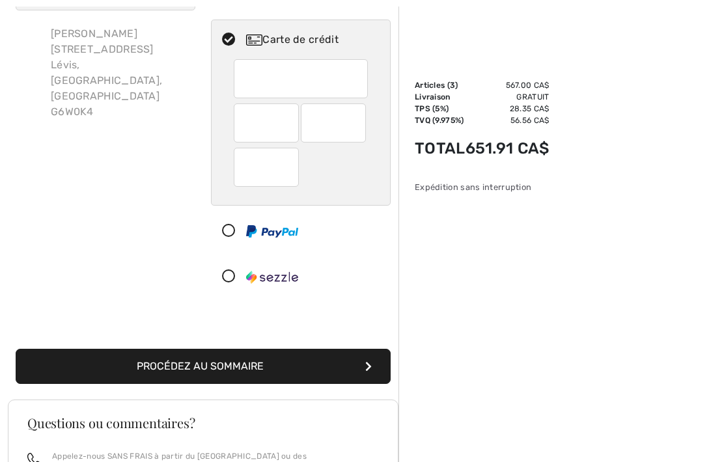
scroll to position [128, 0]
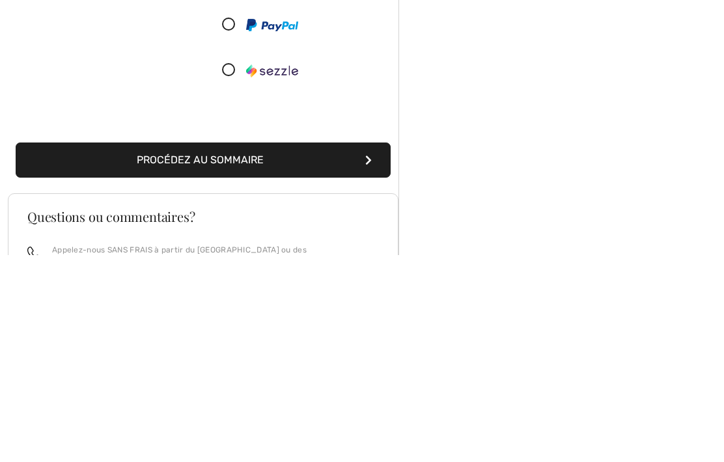
click at [154, 350] on button "Procédez au sommaire" at bounding box center [203, 367] width 375 height 35
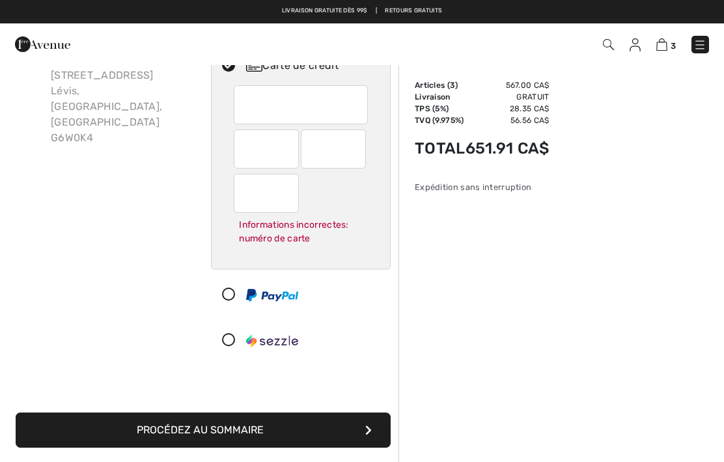
scroll to position [54, 0]
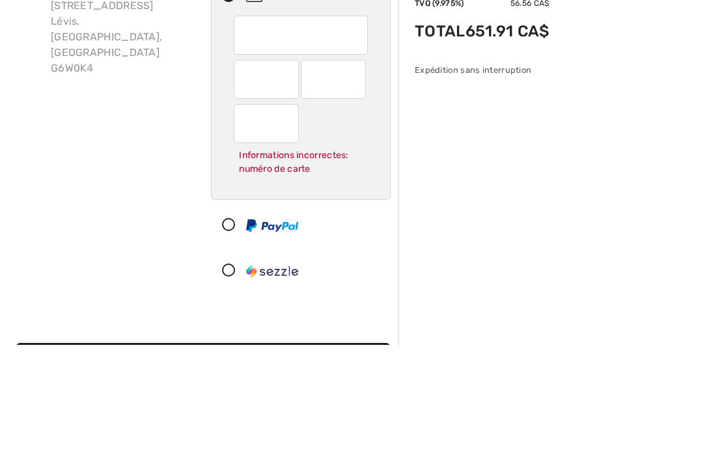
click at [244, 133] on div at bounding box center [301, 152] width 134 height 39
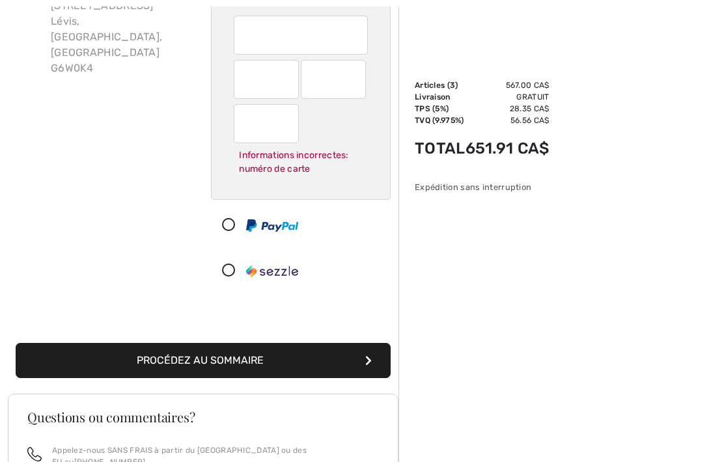
scroll to position [171, 0]
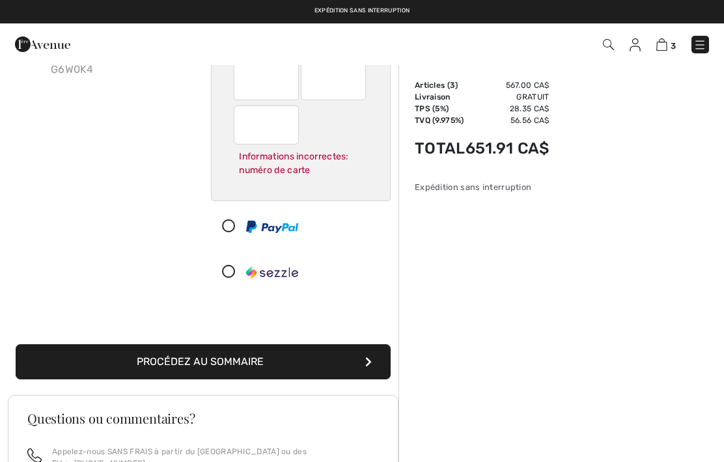
click at [203, 367] on button "Procédez au sommaire" at bounding box center [203, 361] width 375 height 35
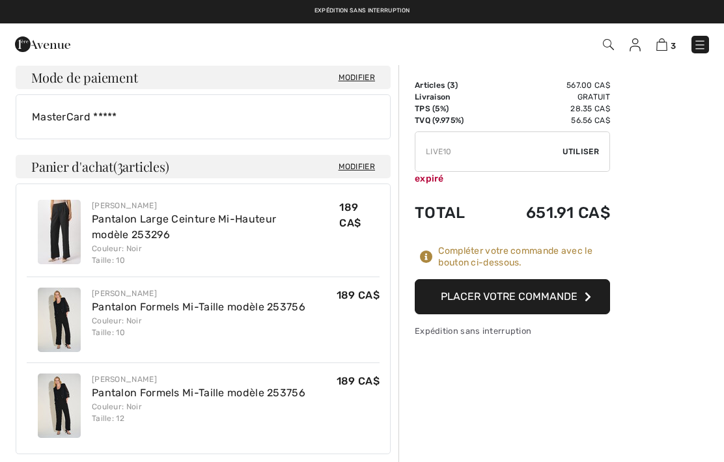
scroll to position [471, 0]
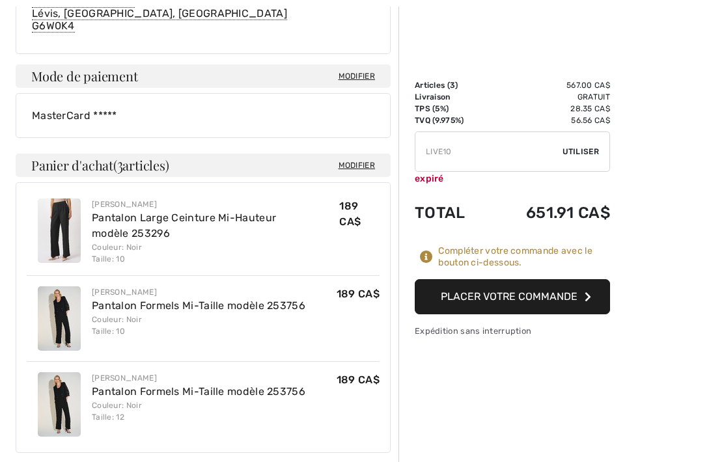
click at [496, 298] on button "Placer votre commande" at bounding box center [512, 296] width 195 height 35
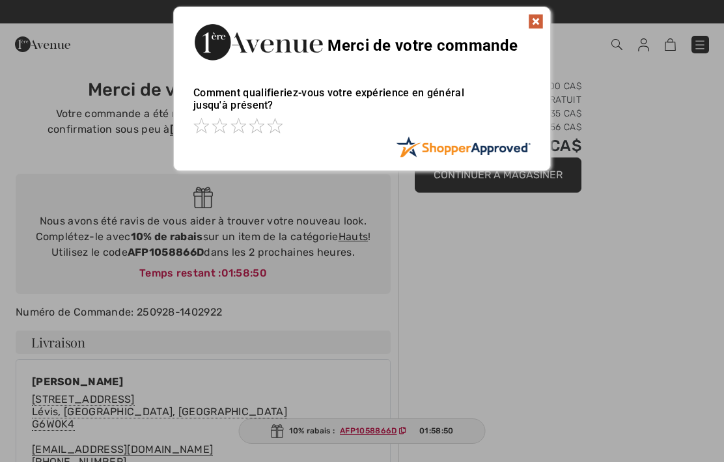
click at [532, 23] on img at bounding box center [536, 22] width 16 height 16
